Goal: Task Accomplishment & Management: Use online tool/utility

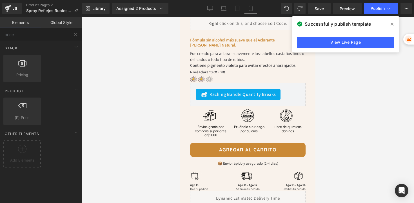
click at [391, 25] on icon at bounding box center [392, 24] width 3 height 5
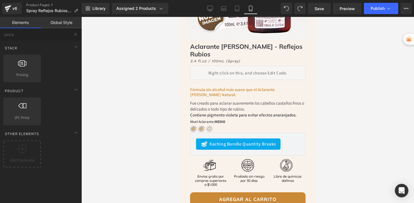
scroll to position [148, 0]
click at [385, 8] on button "Publish" at bounding box center [381, 8] width 34 height 11
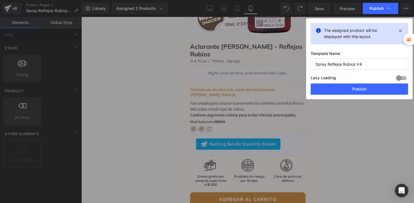
click at [326, 95] on div "The assigned product will be displayed with this layout Template Name Spray Ref…" at bounding box center [359, 58] width 107 height 81
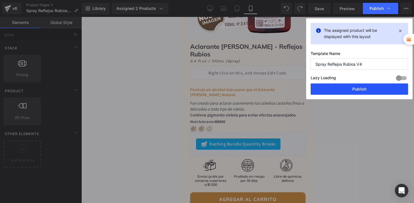
click at [326, 93] on button "Publish" at bounding box center [359, 88] width 97 height 11
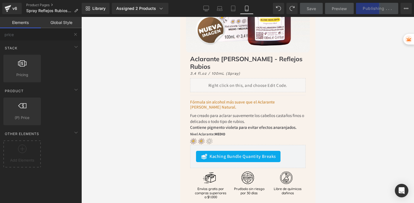
scroll to position [0, 0]
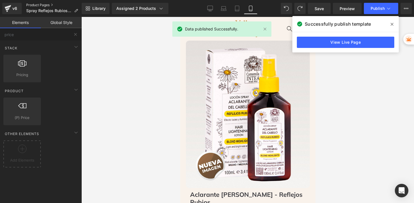
click at [35, 6] on link "Product Pages" at bounding box center [54, 5] width 56 height 5
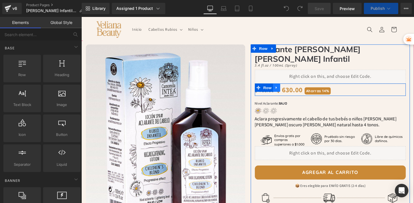
click at [280, 87] on icon at bounding box center [282, 89] width 4 height 4
click at [294, 87] on icon at bounding box center [296, 89] width 4 height 4
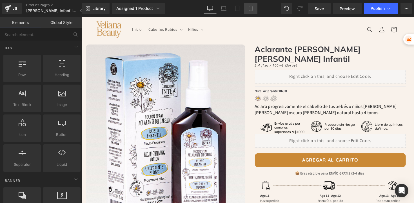
click at [252, 8] on icon at bounding box center [251, 9] width 6 height 6
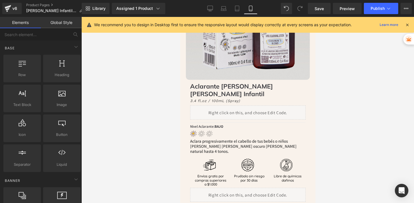
scroll to position [156, 0]
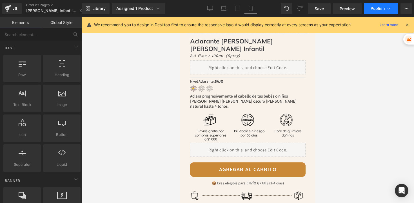
click at [367, 10] on button "Publish" at bounding box center [381, 8] width 34 height 11
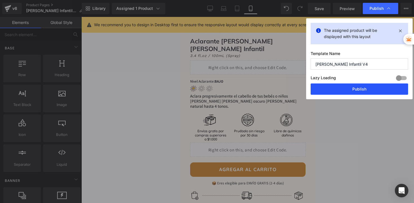
click at [361, 91] on button "Publish" at bounding box center [359, 88] width 97 height 11
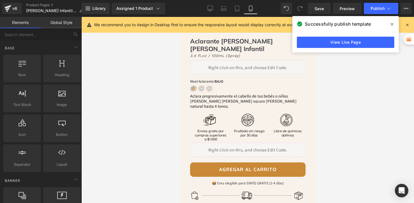
click at [393, 22] on icon at bounding box center [392, 24] width 3 height 5
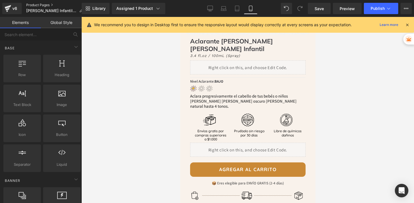
click at [48, 5] on link "Product Pages" at bounding box center [56, 5] width 61 height 5
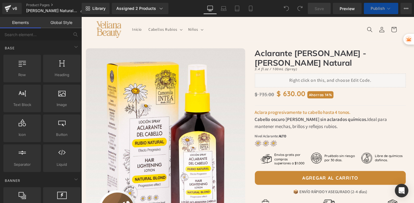
scroll to position [30, 0]
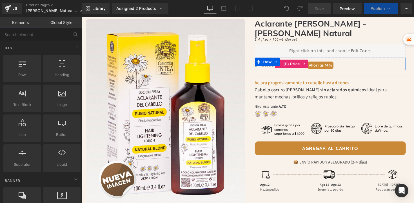
click at [356, 59] on div "$ 735.00 $ 630.00 Ahorras 14%" at bounding box center [336, 65] width 155 height 13
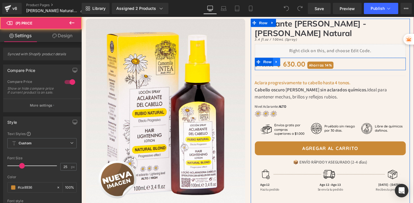
click at [281, 61] on icon at bounding box center [281, 62] width 1 height 3
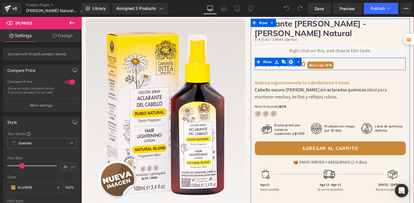
click at [294, 61] on icon at bounding box center [296, 63] width 4 height 4
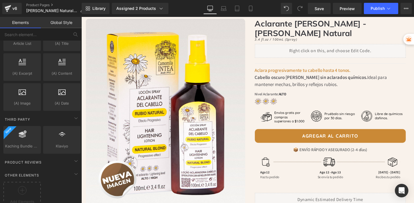
scroll to position [1110, 0]
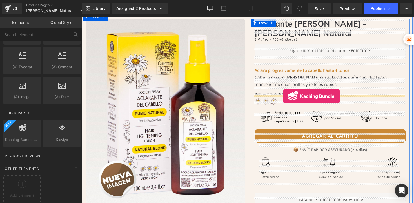
drag, startPoint x: 106, startPoint y: 151, endPoint x: 289, endPoint y: 98, distance: 190.1
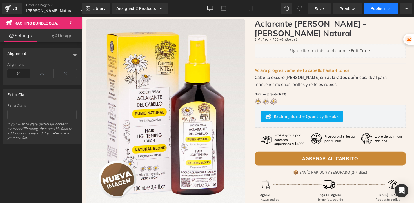
click at [371, 11] on span "Publish" at bounding box center [378, 8] width 14 height 5
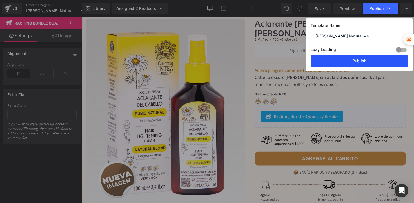
click at [332, 61] on button "Publish" at bounding box center [359, 60] width 97 height 11
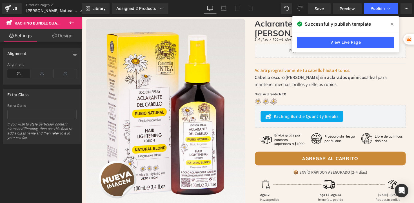
click at [392, 22] on icon at bounding box center [392, 24] width 3 height 5
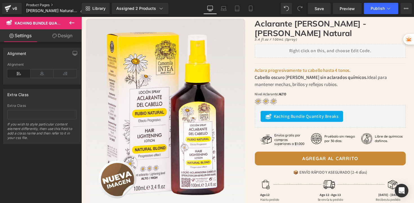
click at [39, 6] on link "Product Pages" at bounding box center [57, 5] width 62 height 5
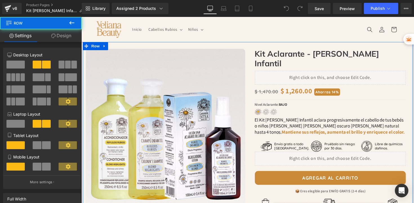
click at [126, 45] on div "Image Row Image Row Kit Aclarante - Rubio Infantil Heading Liquid Image Sold ou…" at bounding box center [252, 182] width 338 height 279
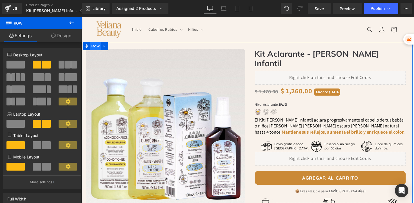
click at [96, 46] on span "Row" at bounding box center [95, 47] width 11 height 8
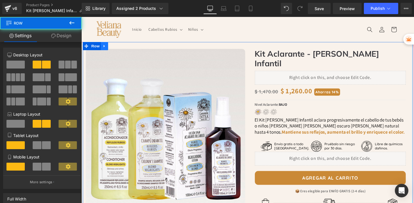
click at [104, 47] on icon at bounding box center [104, 47] width 1 height 3
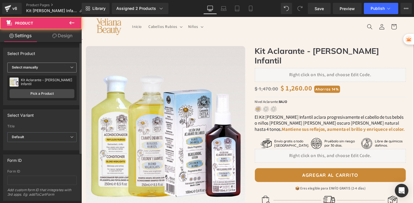
scroll to position [3, 0]
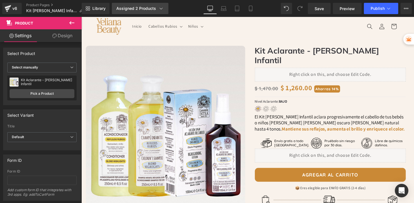
click at [146, 10] on div "Assigned 2 Products" at bounding box center [140, 9] width 48 height 6
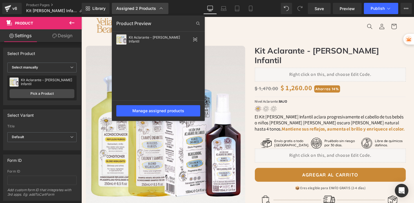
click at [146, 10] on div "Assigned 2 Products" at bounding box center [140, 9] width 48 height 6
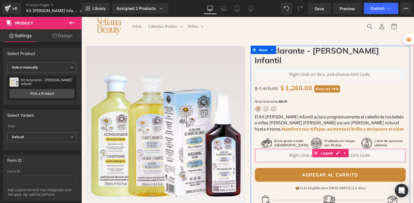
scroll to position [13, 0]
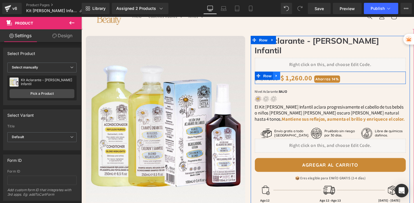
click at [280, 75] on icon at bounding box center [282, 77] width 4 height 4
click at [294, 75] on icon at bounding box center [296, 77] width 4 height 4
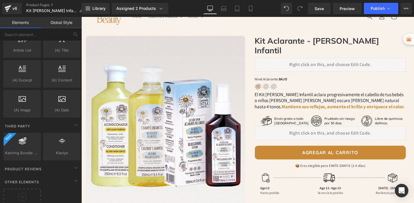
scroll to position [1110, 0]
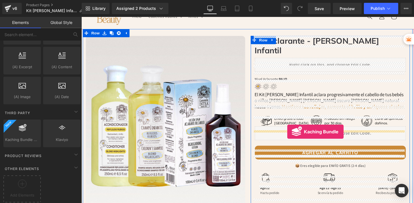
drag, startPoint x: 112, startPoint y: 144, endPoint x: 292, endPoint y: 135, distance: 181.2
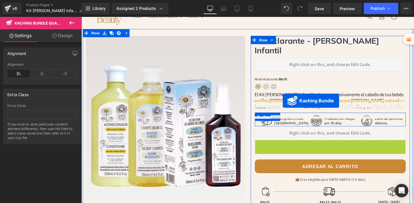
drag, startPoint x: 298, startPoint y: 138, endPoint x: 288, endPoint y: 103, distance: 36.5
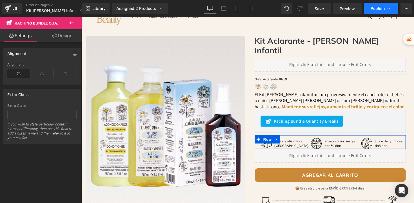
click at [376, 10] on span "Publish" at bounding box center [378, 8] width 14 height 5
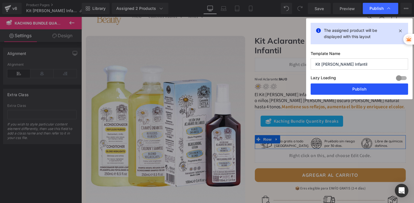
click at [352, 87] on button "Publish" at bounding box center [359, 88] width 97 height 11
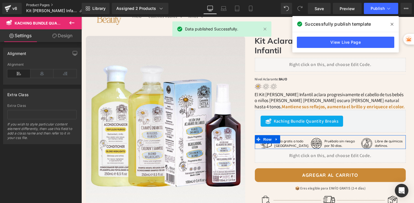
click at [41, 5] on link "Product Pages" at bounding box center [56, 5] width 61 height 5
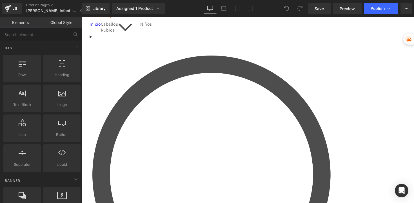
scroll to position [27, 0]
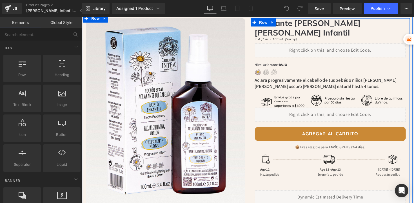
click at [294, 110] on div "Liquid" at bounding box center [336, 117] width 155 height 14
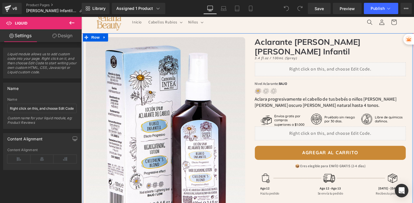
scroll to position [0, 0]
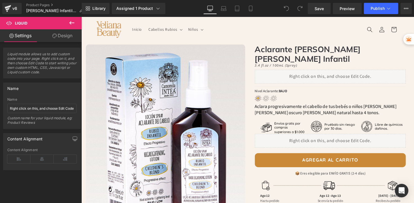
click at [72, 21] on icon at bounding box center [71, 22] width 7 height 7
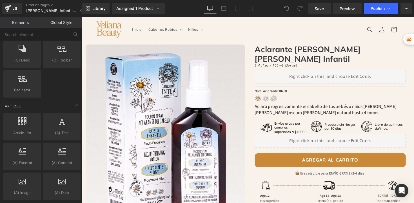
scroll to position [1110, 0]
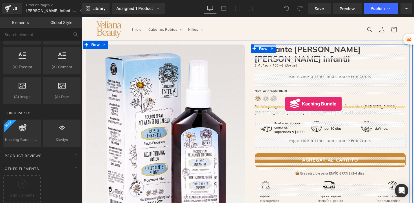
drag, startPoint x: 105, startPoint y: 152, endPoint x: 291, endPoint y: 106, distance: 191.6
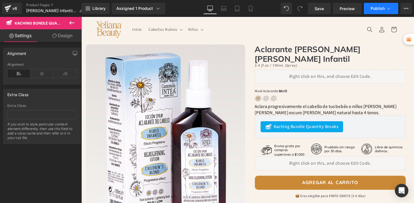
click at [380, 10] on span "Publish" at bounding box center [378, 8] width 14 height 5
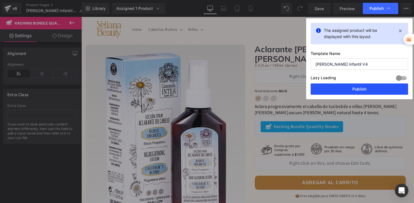
drag, startPoint x: 358, startPoint y: 86, endPoint x: 282, endPoint y: 72, distance: 76.9
click at [358, 86] on button "Publish" at bounding box center [359, 88] width 97 height 11
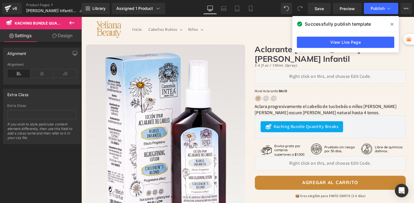
click at [392, 27] on span at bounding box center [392, 24] width 9 height 9
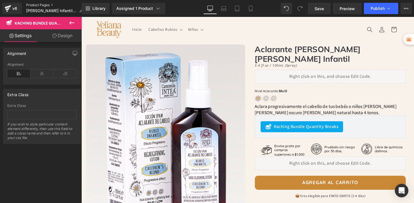
click at [45, 4] on link "Product Pages" at bounding box center [56, 5] width 61 height 5
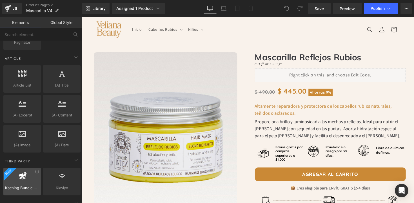
scroll to position [1110, 0]
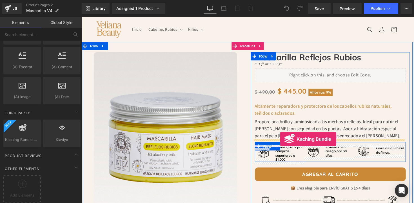
drag, startPoint x: 107, startPoint y: 149, endPoint x: 285, endPoint y: 142, distance: 178.2
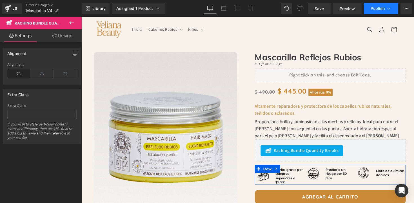
click at [371, 9] on span "Publish" at bounding box center [378, 8] width 14 height 5
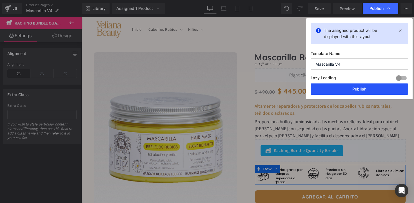
click at [341, 90] on button "Publish" at bounding box center [359, 88] width 97 height 11
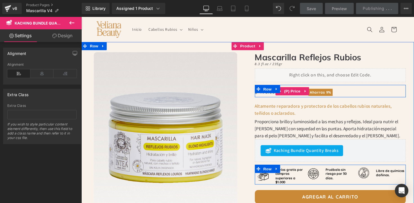
click at [349, 93] on div "$ 490.00 $ 445.00 Ahorras 9%" at bounding box center [336, 93] width 155 height 13
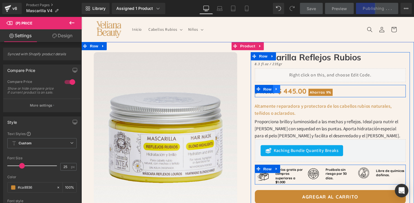
click at [280, 90] on icon at bounding box center [282, 91] width 4 height 4
click at [294, 89] on icon at bounding box center [296, 91] width 4 height 4
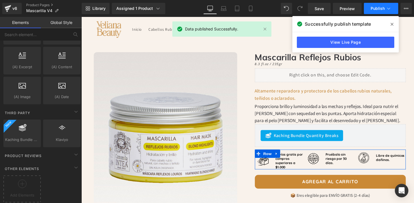
click at [375, 4] on button "Publish" at bounding box center [381, 8] width 34 height 11
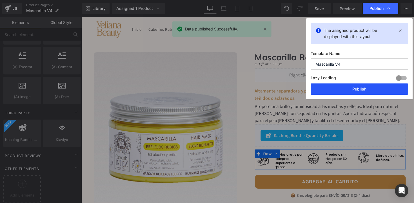
click at [341, 90] on button "Publish" at bounding box center [359, 88] width 97 height 11
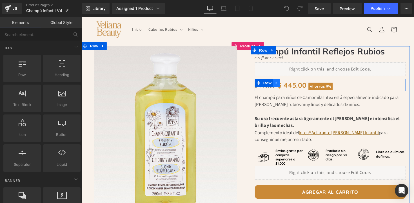
click at [281, 85] on icon at bounding box center [281, 84] width 1 height 3
click at [294, 85] on icon at bounding box center [296, 85] width 4 height 4
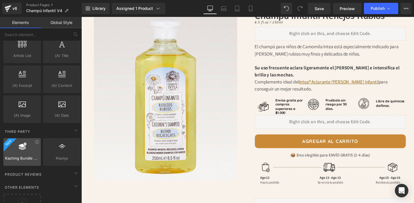
scroll to position [1110, 0]
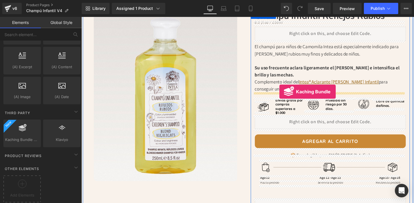
drag, startPoint x: 104, startPoint y: 149, endPoint x: 284, endPoint y: 94, distance: 188.7
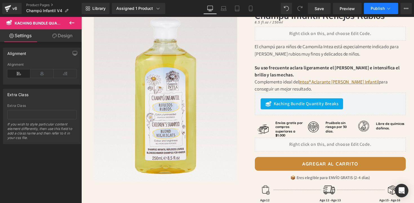
click at [373, 8] on span "Publish" at bounding box center [378, 8] width 14 height 5
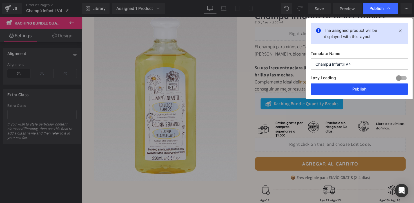
click at [356, 88] on button "Publish" at bounding box center [359, 88] width 97 height 11
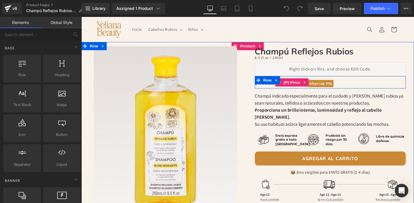
click at [347, 84] on div "$ 499.00 $ 445.00 Ahorras 11%" at bounding box center [336, 83] width 155 height 13
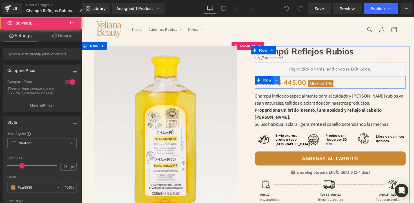
click at [280, 81] on icon at bounding box center [282, 82] width 4 height 4
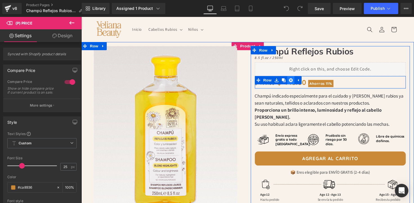
click at [294, 82] on icon at bounding box center [296, 82] width 4 height 4
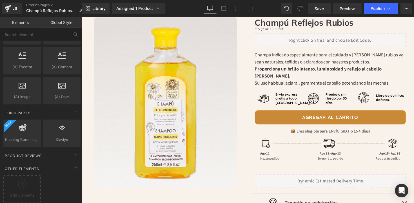
scroll to position [1110, 0]
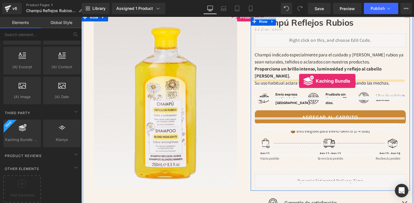
drag, startPoint x: 107, startPoint y: 152, endPoint x: 305, endPoint y: 82, distance: 210.1
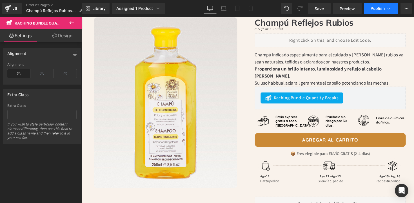
click at [370, 7] on button "Publish" at bounding box center [381, 8] width 34 height 11
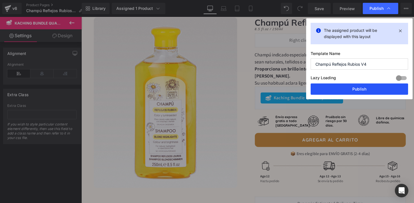
click at [360, 90] on button "Publish" at bounding box center [359, 88] width 97 height 11
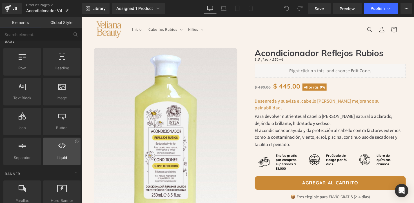
scroll to position [13, 0]
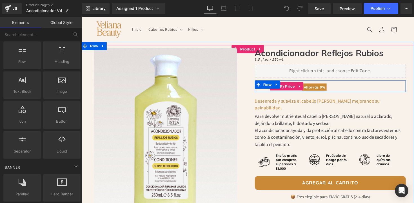
click at [342, 87] on div "$ 490.00 $ 445.00 Ahorras 9%" at bounding box center [336, 88] width 155 height 12
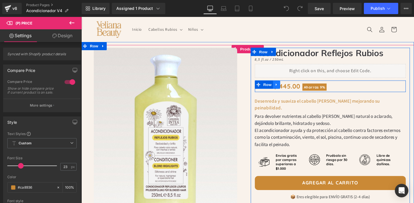
click at [280, 85] on icon at bounding box center [282, 86] width 4 height 4
click at [295, 85] on icon at bounding box center [296, 86] width 4 height 4
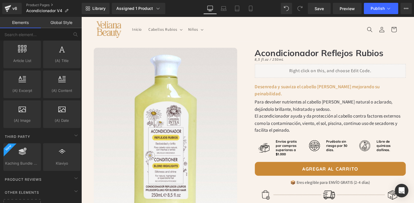
scroll to position [1110, 0]
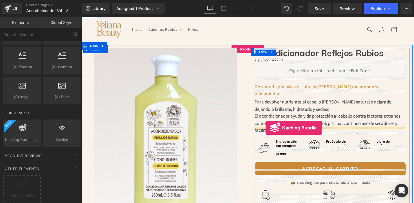
drag, startPoint x: 103, startPoint y: 147, endPoint x: 270, endPoint y: 130, distance: 167.9
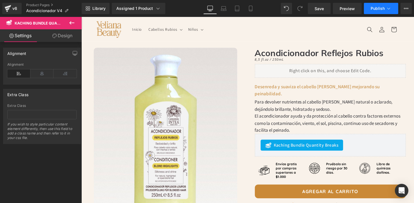
click at [378, 10] on span "Publish" at bounding box center [378, 8] width 14 height 5
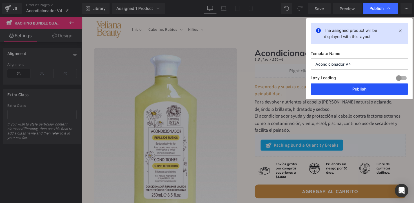
click at [360, 90] on button "Publish" at bounding box center [359, 88] width 97 height 11
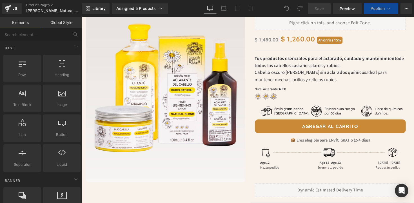
scroll to position [22, 0]
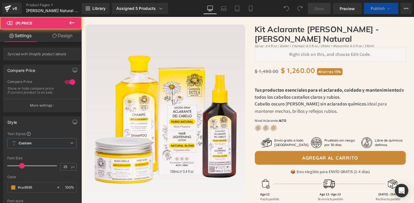
click at [368, 74] on div "$ 1,480.00 $ 1,260.00 Ahorras 15%" at bounding box center [336, 71] width 155 height 13
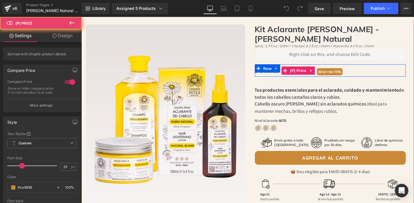
click at [366, 72] on div "$ 1,480.00 $ 1,260.00 Ahorras 15%" at bounding box center [336, 71] width 155 height 13
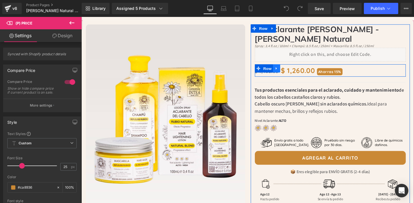
click at [281, 70] on icon at bounding box center [282, 70] width 4 height 4
click at [294, 69] on icon at bounding box center [296, 70] width 4 height 4
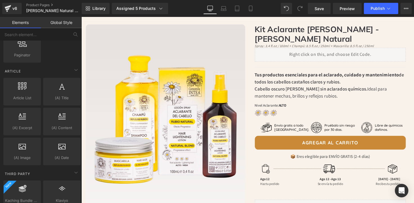
scroll to position [1110, 0]
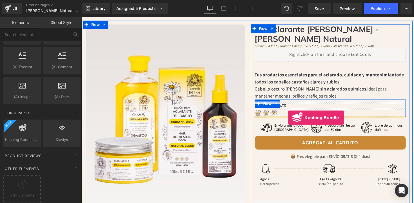
drag, startPoint x: 103, startPoint y: 150, endPoint x: 293, endPoint y: 120, distance: 192.5
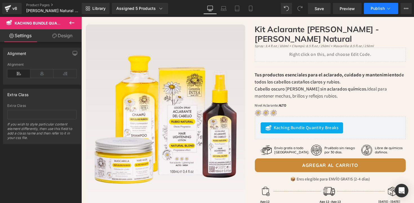
click at [379, 6] on span "Publish" at bounding box center [378, 8] width 14 height 5
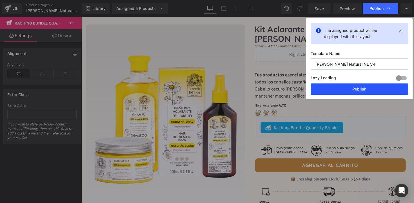
click at [339, 89] on button "Publish" at bounding box center [359, 88] width 97 height 11
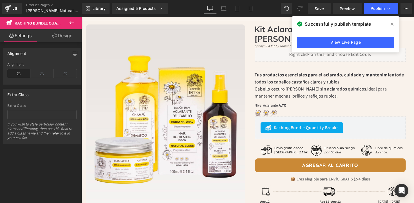
click at [395, 24] on span at bounding box center [392, 24] width 9 height 9
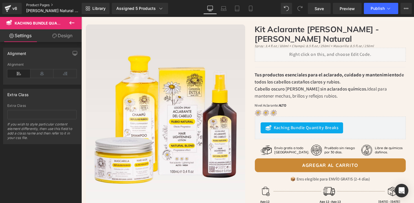
click at [30, 5] on link "Product Pages" at bounding box center [58, 5] width 65 height 5
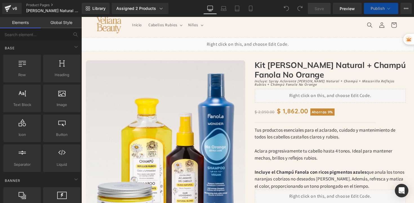
scroll to position [9, 0]
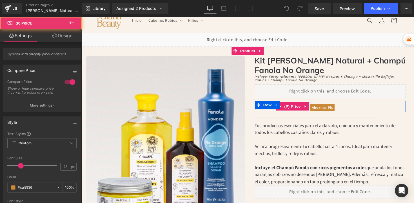
click at [356, 110] on div "$ 2,050.00 $ 1,862.00 Ahorras 9%" at bounding box center [336, 109] width 155 height 12
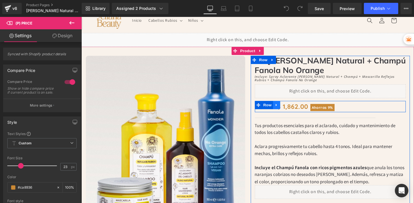
click at [281, 107] on icon at bounding box center [281, 107] width 1 height 3
click at [294, 107] on icon at bounding box center [296, 107] width 4 height 4
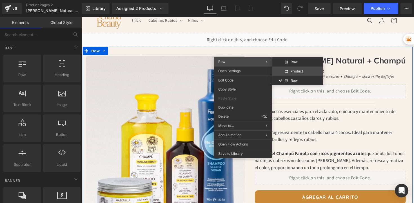
drag, startPoint x: 374, startPoint y: 87, endPoint x: 298, endPoint y: 71, distance: 77.6
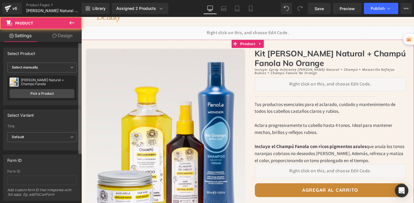
scroll to position [17, 0]
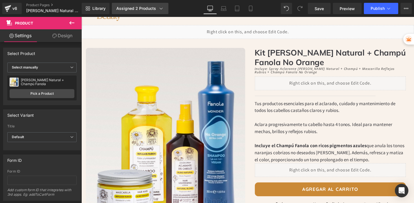
click at [131, 10] on div "Assigned 2 Products" at bounding box center [140, 9] width 48 height 6
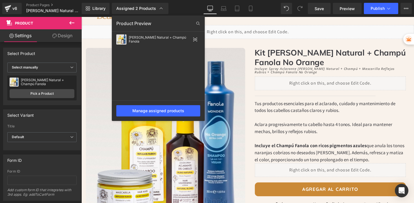
click at [274, 96] on div at bounding box center [247, 110] width 333 height 186
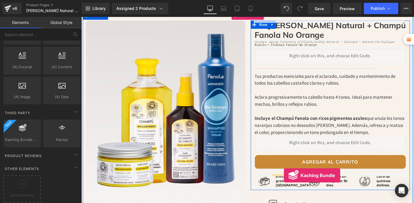
scroll to position [51, 0]
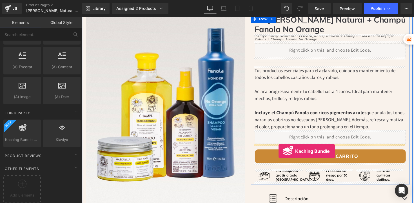
drag, startPoint x: 109, startPoint y: 147, endPoint x: 283, endPoint y: 154, distance: 174.6
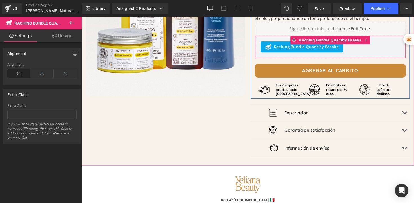
scroll to position [203, 0]
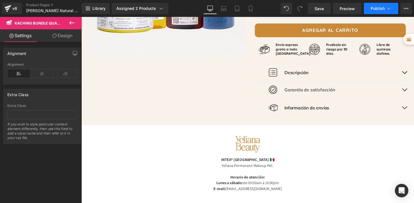
click at [374, 10] on span "Publish" at bounding box center [378, 8] width 14 height 5
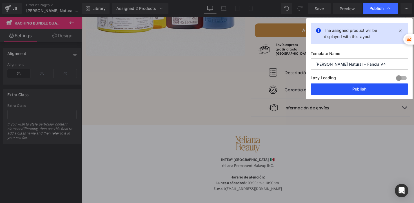
click at [329, 88] on button "Publish" at bounding box center [359, 88] width 97 height 11
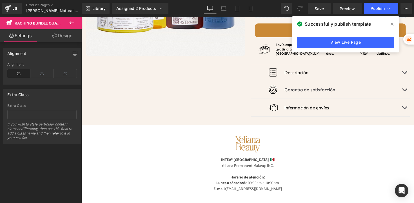
drag, startPoint x: 393, startPoint y: 25, endPoint x: 110, endPoint y: 9, distance: 282.8
click at [393, 25] on icon at bounding box center [392, 24] width 3 height 3
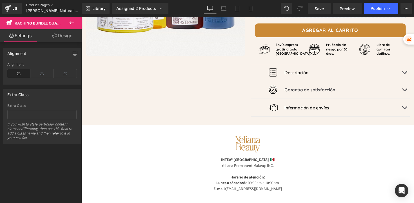
click at [38, 5] on link "Product Pages" at bounding box center [58, 5] width 65 height 5
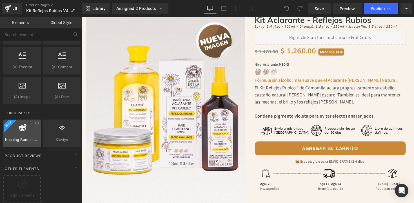
scroll to position [1110, 0]
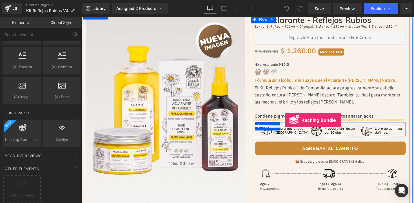
drag, startPoint x: 103, startPoint y: 143, endPoint x: 290, endPoint y: 123, distance: 187.7
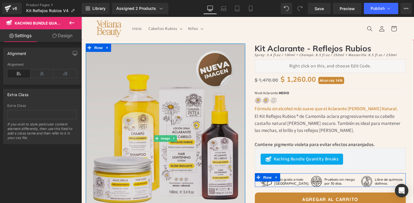
scroll to position [0, 0]
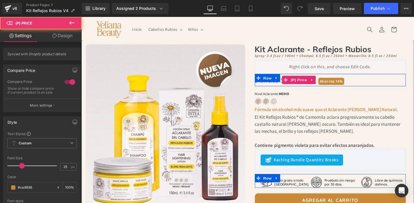
click at [368, 85] on div "$ 1,470.00 $ 1,260.00 Ahorras 14%" at bounding box center [336, 81] width 155 height 13
click at [361, 81] on div "$ 1,470.00 $ 1,260.00 Ahorras 14%" at bounding box center [336, 81] width 155 height 13
click at [280, 80] on icon at bounding box center [282, 79] width 4 height 4
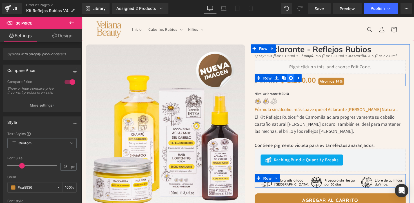
click at [296, 79] on icon at bounding box center [296, 79] width 4 height 4
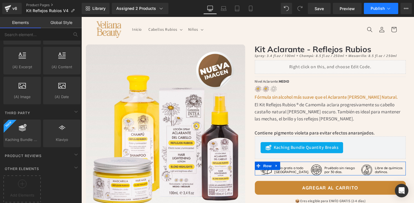
click at [385, 6] on button "Publish" at bounding box center [381, 8] width 34 height 11
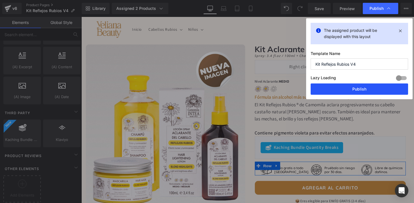
click at [363, 86] on button "Publish" at bounding box center [359, 88] width 97 height 11
